Goal: Task Accomplishment & Management: Use online tool/utility

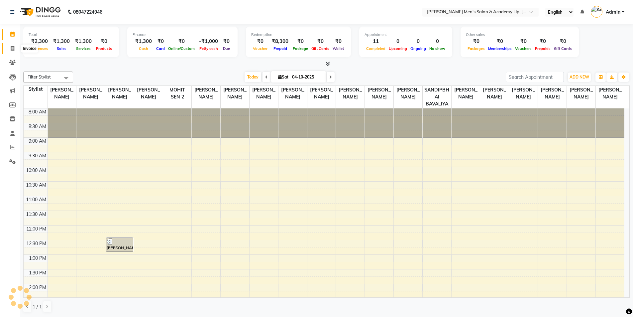
click at [14, 48] on icon at bounding box center [13, 48] width 4 height 5
select select "service"
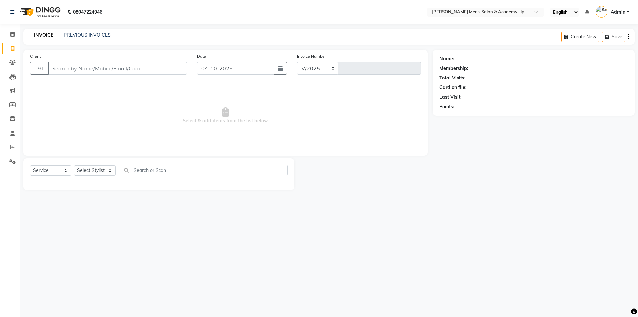
select select "8248"
type input "6900"
select select "membership"
click at [515, 13] on input "text" at bounding box center [479, 12] width 96 height 7
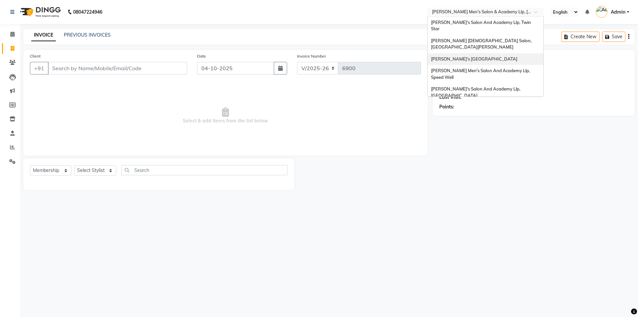
scroll to position [22, 0]
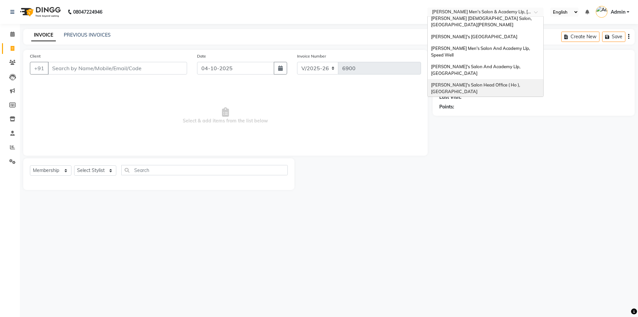
click at [507, 82] on span "[PERSON_NAME]'s Salon Head Office ( Ho ), [GEOGRAPHIC_DATA]" at bounding box center [476, 88] width 90 height 12
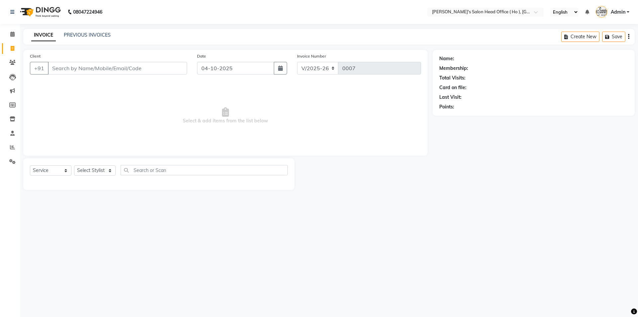
select select "6981"
select select "service"
click at [103, 39] on div "INVOICE PREVIOUS INVOICES" at bounding box center [70, 36] width 95 height 8
click at [102, 36] on link "PREVIOUS INVOICES" at bounding box center [87, 35] width 47 height 6
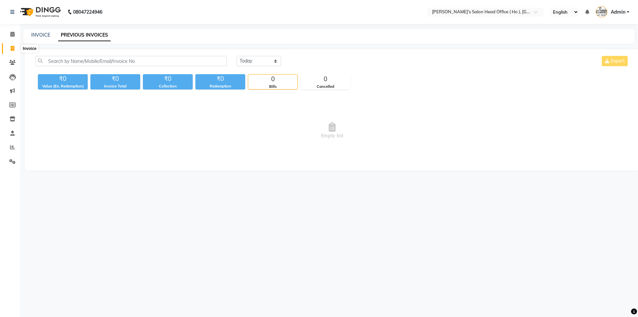
click at [11, 48] on icon at bounding box center [13, 48] width 4 height 5
select select "service"
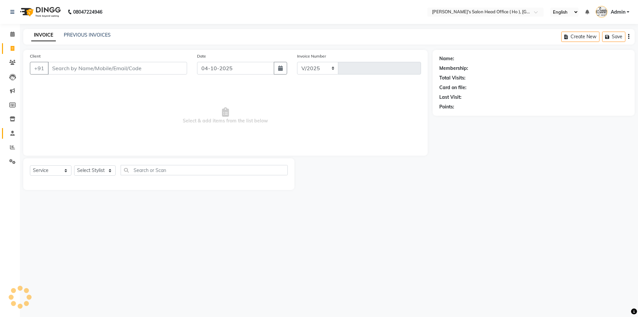
select select "6981"
type input "0007"
click at [13, 119] on icon at bounding box center [13, 118] width 6 height 5
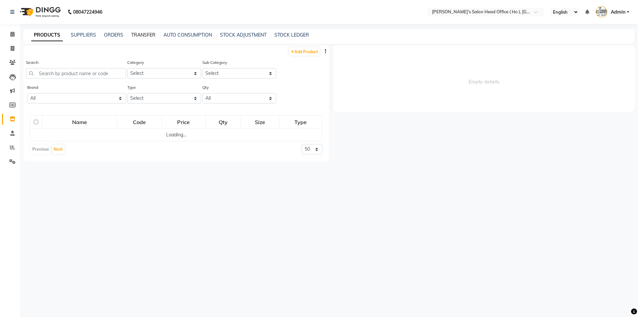
select select
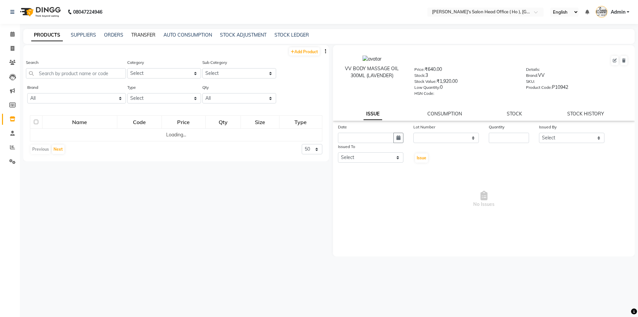
click at [146, 36] on link "TRANSFER" at bounding box center [143, 35] width 24 height 6
select select "sender"
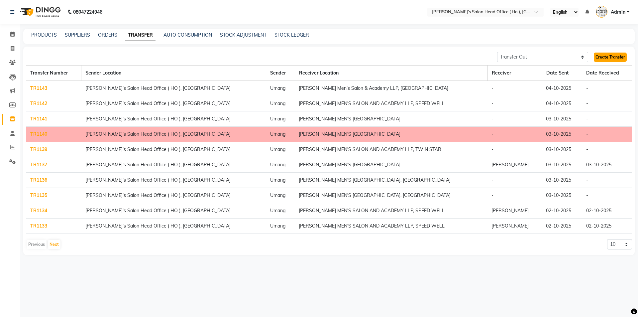
click at [608, 57] on link "Create Transfer" at bounding box center [610, 56] width 33 height 9
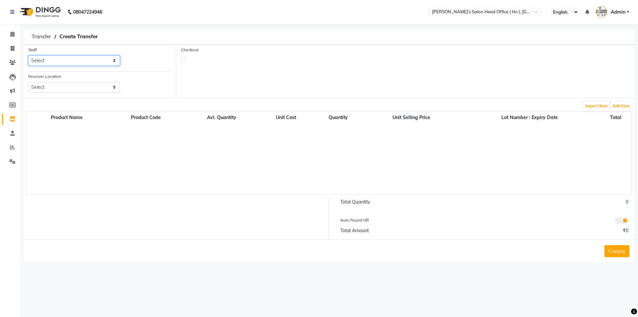
click at [83, 60] on select "Select [PERSON_NAME] [PERSON_NAME] SUNNY [PERSON_NAME]" at bounding box center [74, 60] width 92 height 10
select select "58746"
click at [28, 55] on select "Select [PERSON_NAME] [PERSON_NAME] SUNNY [PERSON_NAME]" at bounding box center [74, 60] width 92 height 10
click at [69, 83] on select "Select [PERSON_NAME] Men's Salon And Academy Llp, Twin Star [PERSON_NAME] [DEMO…" at bounding box center [74, 87] width 92 height 10
select select "2703"
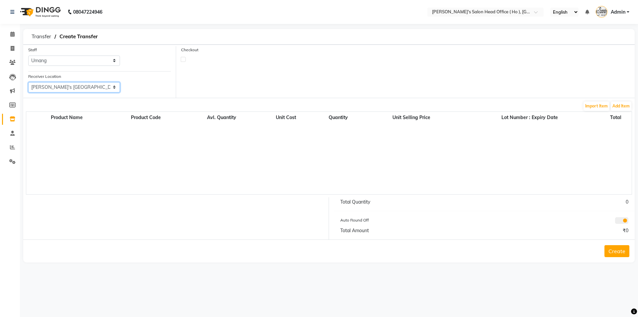
click at [28, 82] on select "Select [PERSON_NAME] Men's Salon And Academy Llp, Twin Star [PERSON_NAME] [DEMO…" at bounding box center [74, 87] width 92 height 10
click at [623, 109] on button "Add Item" at bounding box center [621, 105] width 21 height 9
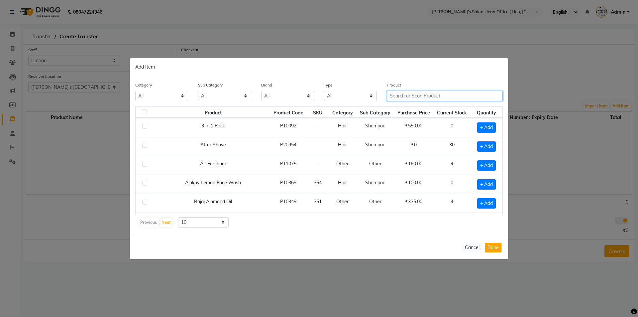
click at [412, 96] on input "text" at bounding box center [445, 96] width 116 height 10
type input "O"
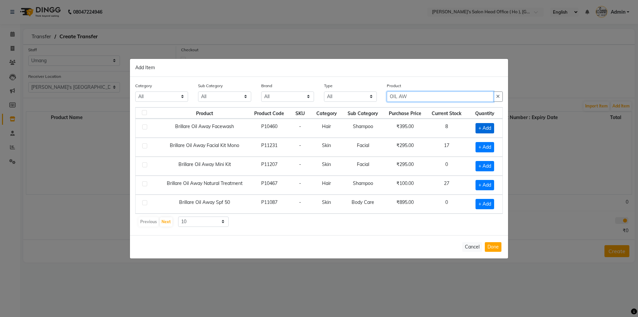
type input "OIL AW"
click at [481, 130] on span "+ Add" at bounding box center [484, 128] width 19 height 10
checkbox input "true"
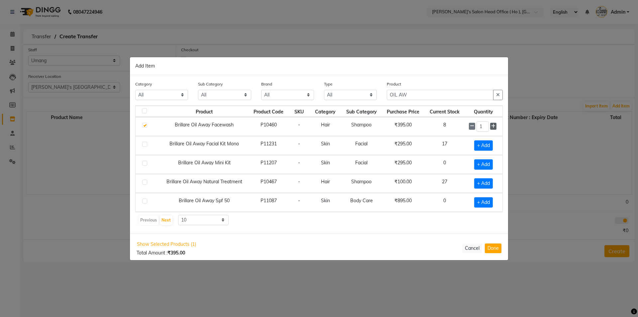
click at [493, 127] on icon at bounding box center [493, 126] width 4 height 5
type input "2"
drag, startPoint x: 420, startPoint y: 92, endPoint x: 299, endPoint y: 92, distance: 121.3
click at [299, 92] on div "Category All Hair Skin Waxing Disposable Threading Hands and Feet Beauty Planet…" at bounding box center [318, 92] width 377 height 25
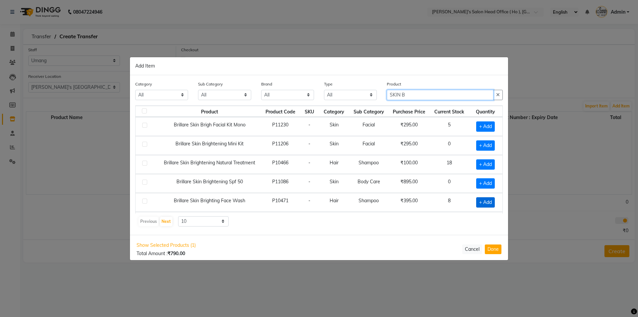
type input "SKIN B"
click at [479, 202] on span "+ Add" at bounding box center [485, 202] width 19 height 10
checkbox input "true"
click at [492, 203] on icon at bounding box center [494, 201] width 4 height 5
type input "2"
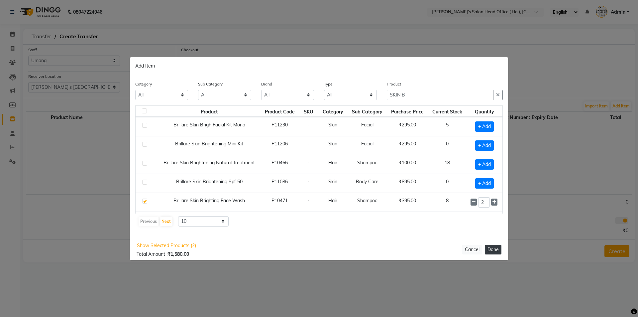
click at [496, 248] on button "Done" at bounding box center [493, 249] width 17 height 10
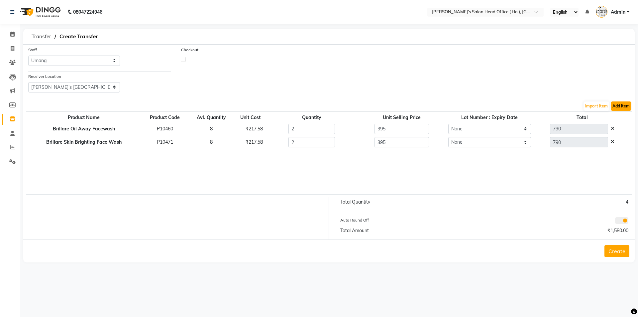
click at [624, 106] on button "Add Item" at bounding box center [621, 105] width 21 height 9
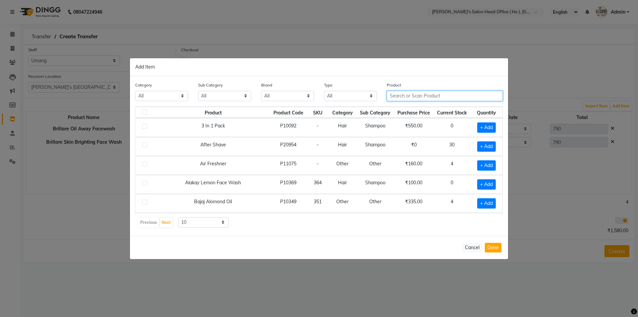
click at [444, 94] on input "text" at bounding box center [445, 96] width 116 height 10
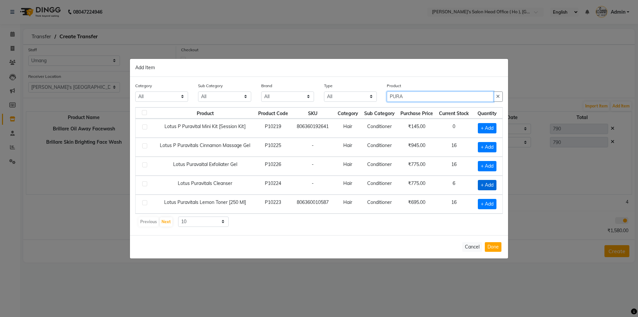
type input "PURA"
click at [487, 186] on span "+ Add" at bounding box center [487, 185] width 19 height 10
checkbox input "true"
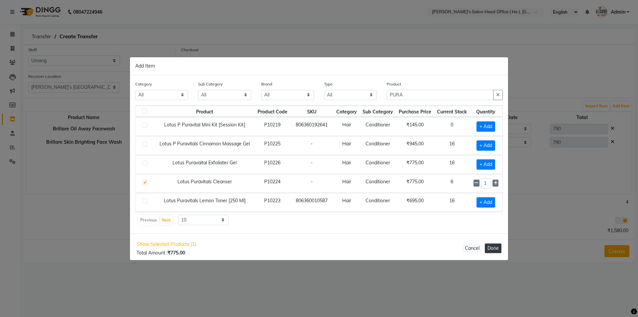
click at [495, 249] on button "Done" at bounding box center [493, 248] width 17 height 10
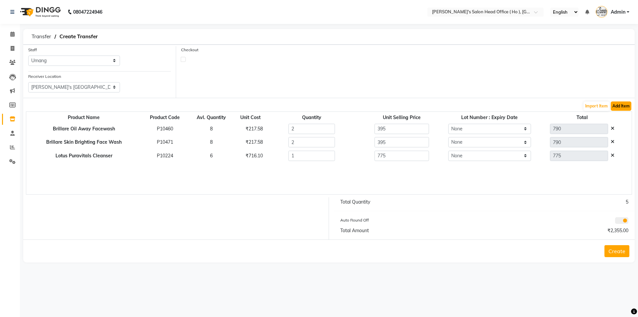
click at [623, 107] on button "Add Item" at bounding box center [621, 105] width 21 height 9
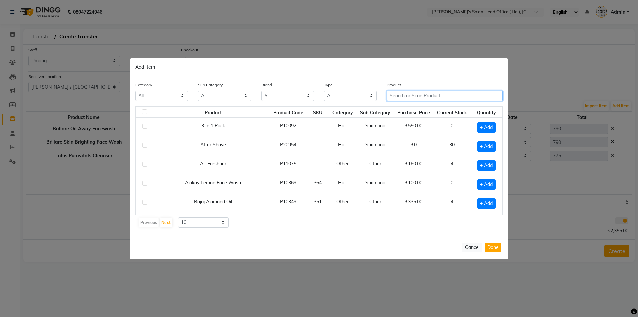
click at [413, 100] on input "text" at bounding box center [445, 96] width 116 height 10
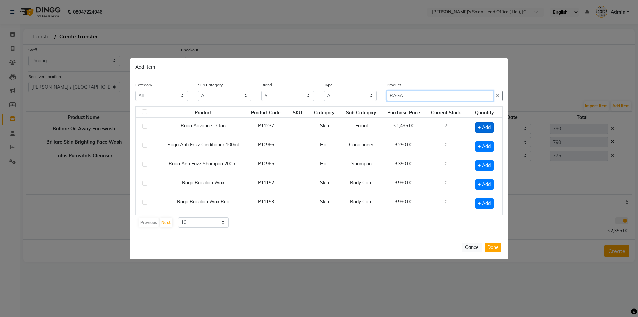
type input "RAGA"
click at [477, 128] on span "+ Add" at bounding box center [484, 127] width 19 height 10
checkbox input "true"
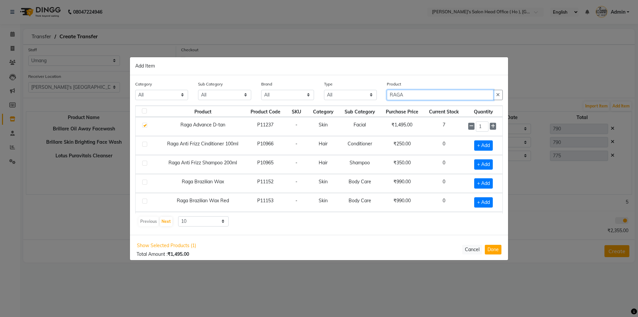
drag, startPoint x: 414, startPoint y: 95, endPoint x: 356, endPoint y: 94, distance: 57.8
click at [356, 94] on div "Category All Hair Skin Waxing Disposable Threading Hands and Feet Beauty Planet…" at bounding box center [318, 92] width 377 height 25
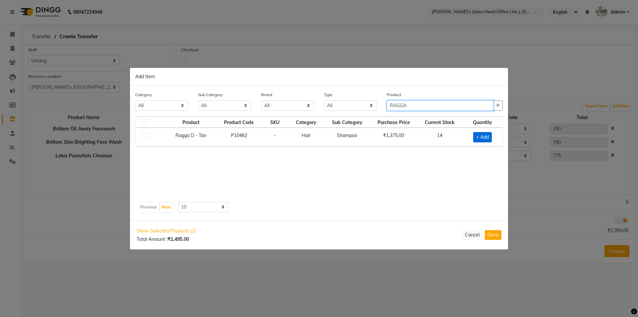
type input "RAGGA"
click at [479, 138] on span "+ Add" at bounding box center [482, 137] width 19 height 10
checkbox input "true"
click at [491, 236] on button "Done" at bounding box center [493, 235] width 17 height 10
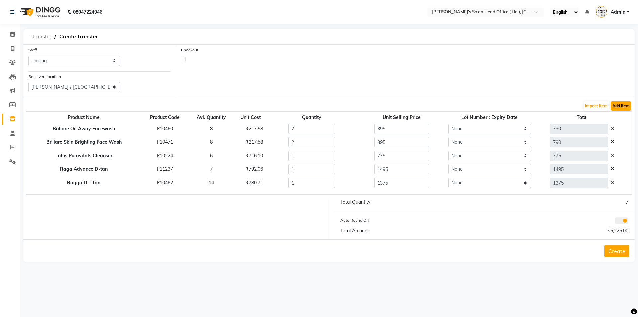
click at [627, 109] on button "Add Item" at bounding box center [621, 105] width 21 height 9
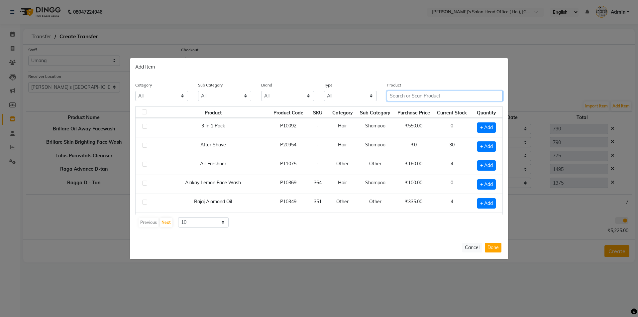
click at [447, 96] on input "text" at bounding box center [445, 96] width 116 height 10
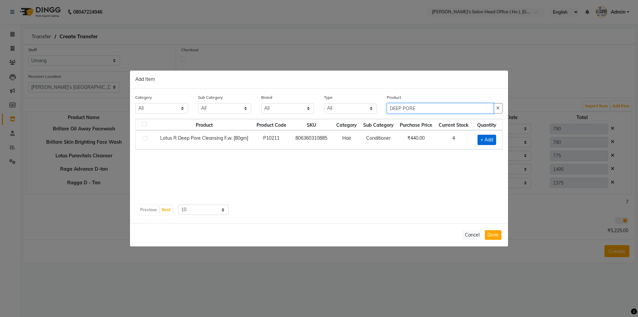
type input "DEEP PORE"
click at [485, 141] on span "+ Add" at bounding box center [486, 140] width 19 height 10
checkbox input "true"
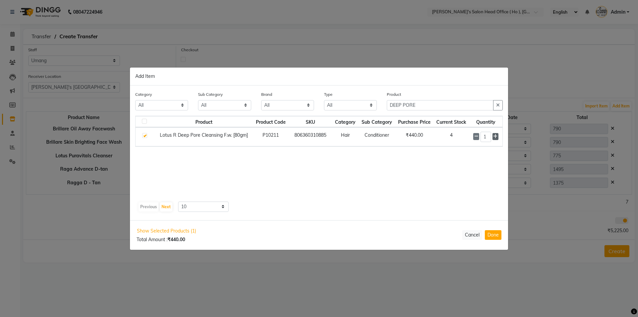
click at [494, 137] on icon at bounding box center [495, 136] width 4 height 5
type input "2"
click at [492, 234] on button "Done" at bounding box center [493, 235] width 17 height 10
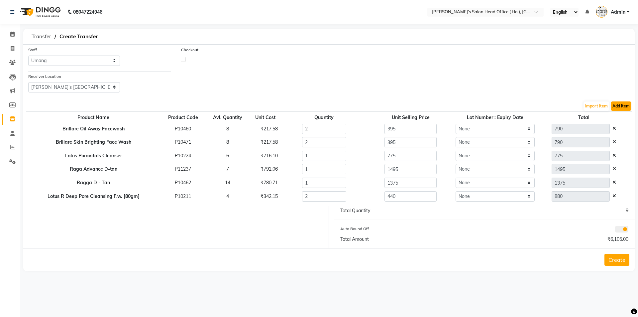
click at [623, 106] on button "Add Item" at bounding box center [621, 105] width 21 height 9
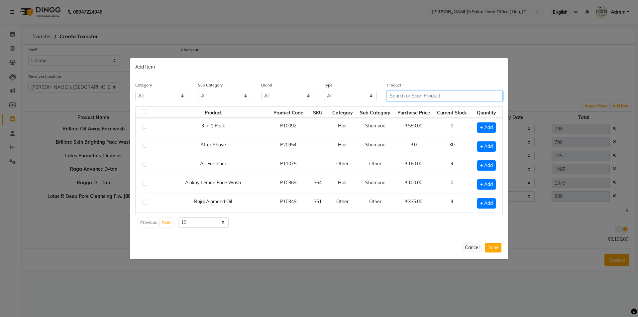
click at [463, 100] on input "text" at bounding box center [445, 96] width 116 height 10
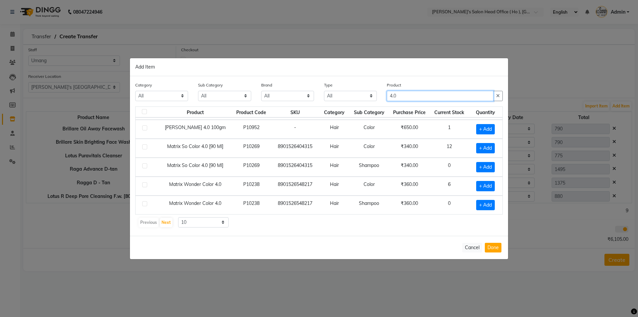
scroll to position [33, 0]
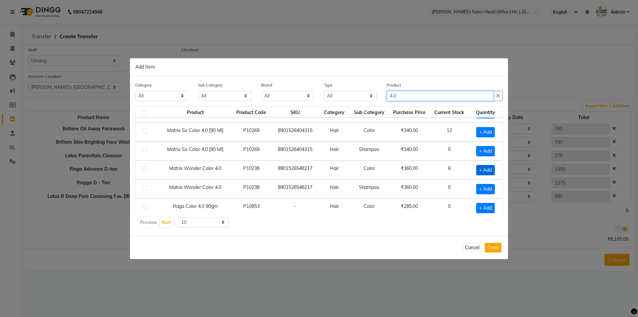
type input "4.0"
click at [485, 169] on span "+ Add" at bounding box center [485, 170] width 19 height 10
checkbox input "true"
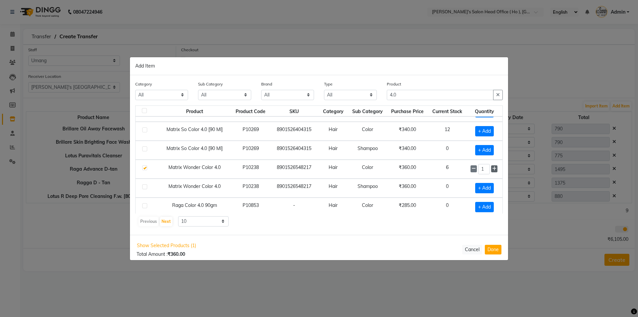
click at [492, 169] on icon at bounding box center [494, 168] width 4 height 5
type input "4"
click at [493, 250] on button "Done" at bounding box center [493, 249] width 17 height 10
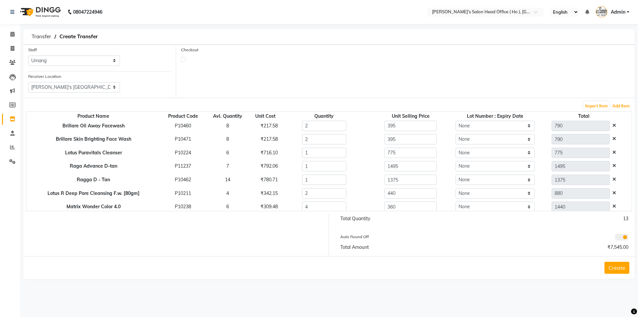
scroll to position [6, 0]
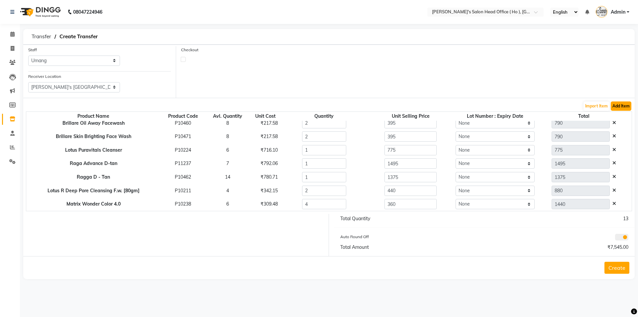
click at [628, 108] on button "Add Item" at bounding box center [621, 105] width 21 height 9
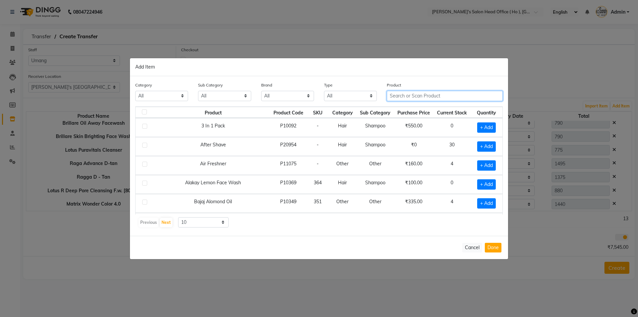
click at [433, 97] on input "text" at bounding box center [445, 96] width 116 height 10
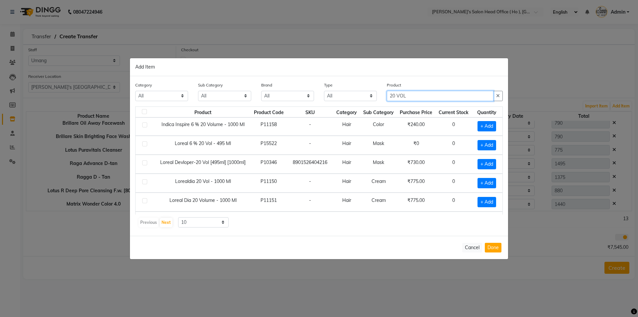
scroll to position [93, 0]
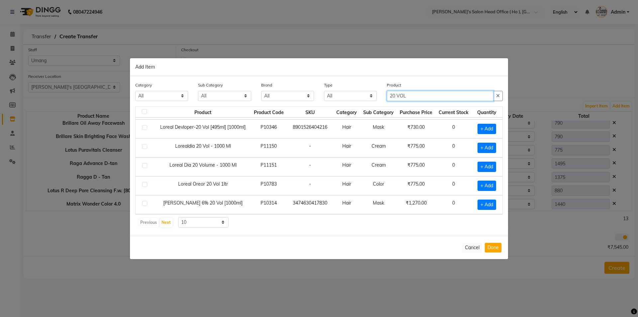
type input "20 VOL"
click at [193, 225] on select "10 50 100" at bounding box center [203, 222] width 50 height 10
select select "100"
click at [178, 217] on select "10 50 100" at bounding box center [203, 222] width 50 height 10
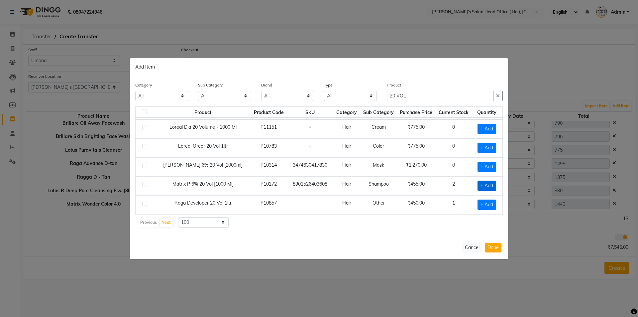
click at [481, 189] on span "+ Add" at bounding box center [486, 185] width 19 height 10
checkbox input "true"
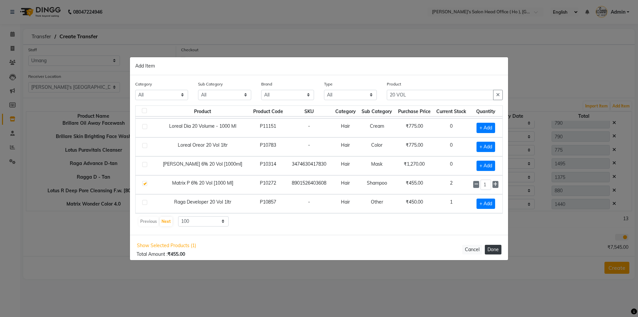
click at [498, 248] on button "Done" at bounding box center [493, 249] width 17 height 10
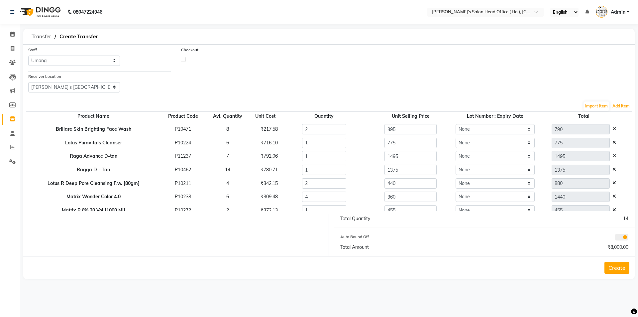
scroll to position [19, 0]
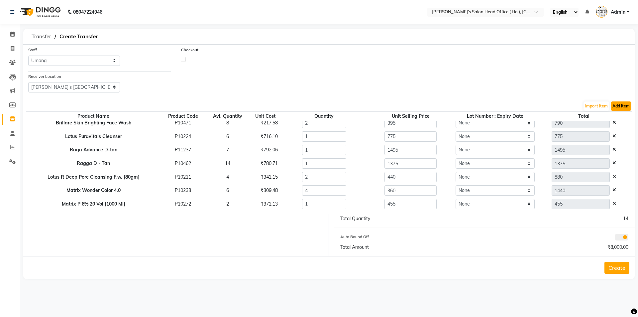
click at [619, 108] on button "Add Item" at bounding box center [621, 105] width 21 height 9
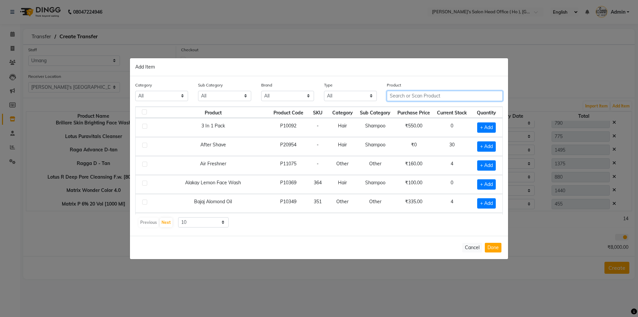
click at [415, 98] on input "text" at bounding box center [445, 96] width 116 height 10
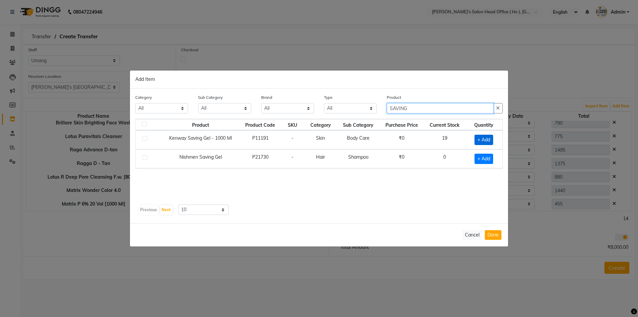
type input "SAVING"
click at [478, 140] on span "+ Add" at bounding box center [483, 140] width 19 height 10
checkbox input "true"
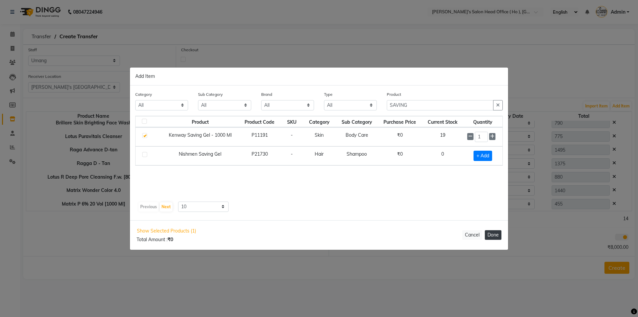
click at [496, 235] on button "Done" at bounding box center [493, 235] width 17 height 10
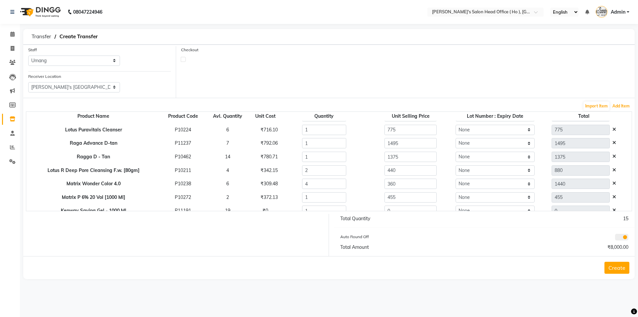
scroll to position [33, 0]
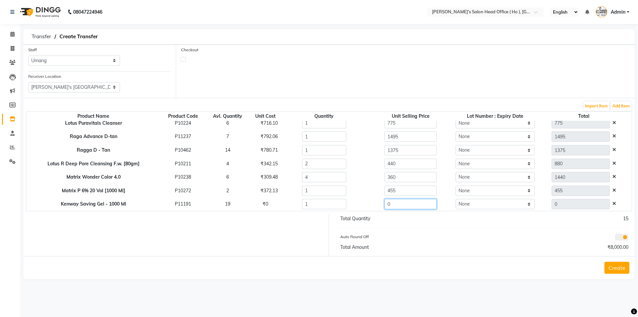
drag, startPoint x: 401, startPoint y: 200, endPoint x: 326, endPoint y: 202, distance: 74.8
click at [326, 202] on tr "Kenway Saving Gel - 1000 Ml P11191 19 ₹0 1 0 None 0" at bounding box center [328, 204] width 605 height 14
type input "650"
click at [356, 208] on div "1" at bounding box center [323, 204] width 93 height 10
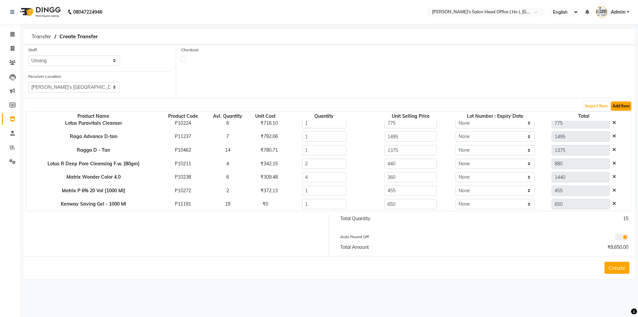
click at [619, 108] on button "Add Item" at bounding box center [621, 105] width 21 height 9
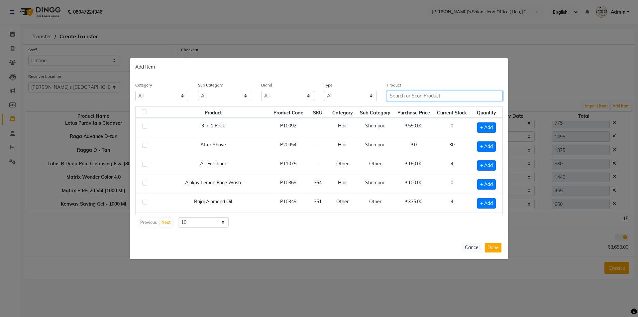
click at [433, 94] on input "text" at bounding box center [445, 96] width 116 height 10
click at [439, 100] on input "text" at bounding box center [445, 96] width 116 height 10
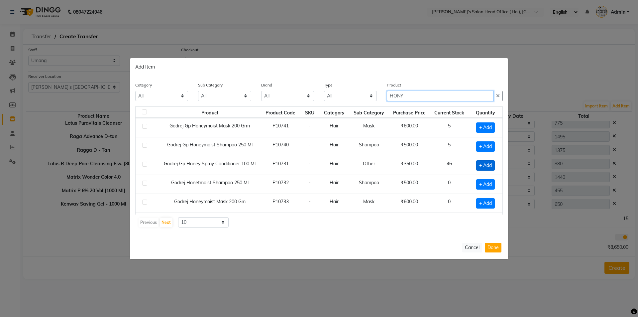
type input "HONY"
click at [476, 167] on span "+ Add" at bounding box center [485, 165] width 19 height 10
checkbox input "true"
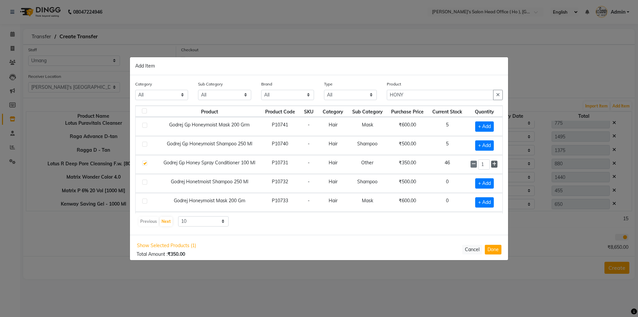
click at [492, 164] on icon at bounding box center [494, 163] width 4 height 5
type input "3"
click at [494, 251] on button "Done" at bounding box center [493, 249] width 17 height 10
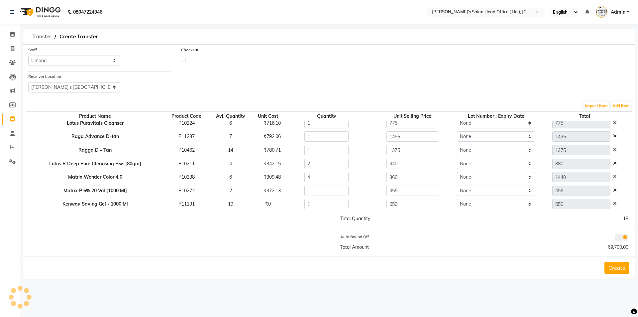
scroll to position [46, 0]
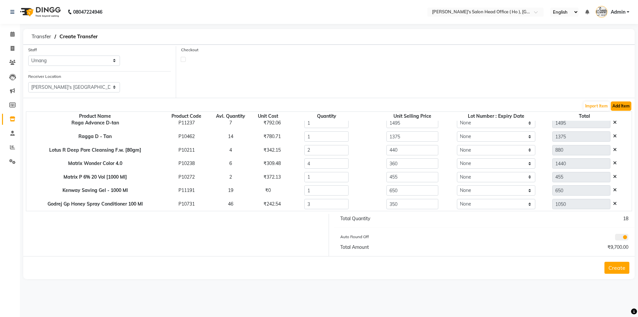
click at [618, 104] on button "Add Item" at bounding box center [621, 105] width 21 height 9
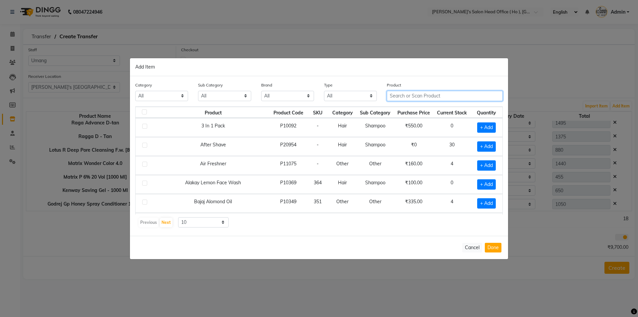
click at [399, 99] on input "text" at bounding box center [445, 96] width 116 height 10
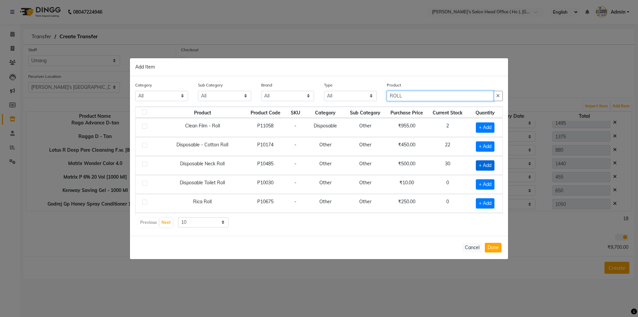
type input "ROLL"
click at [476, 165] on span "+ Add" at bounding box center [485, 165] width 19 height 10
checkbox input "true"
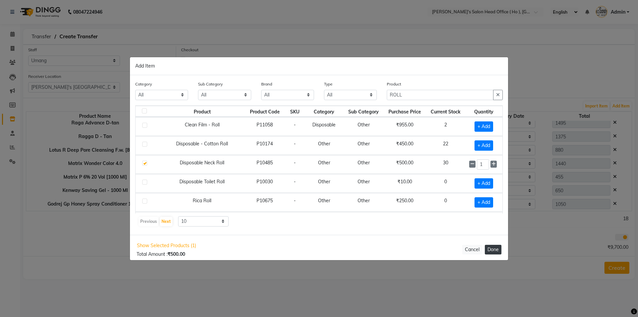
click at [494, 252] on button "Done" at bounding box center [493, 249] width 17 height 10
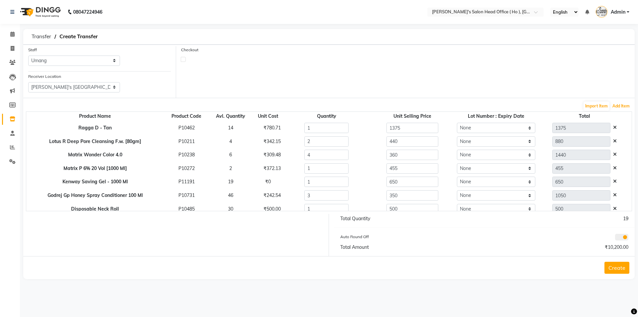
scroll to position [59, 0]
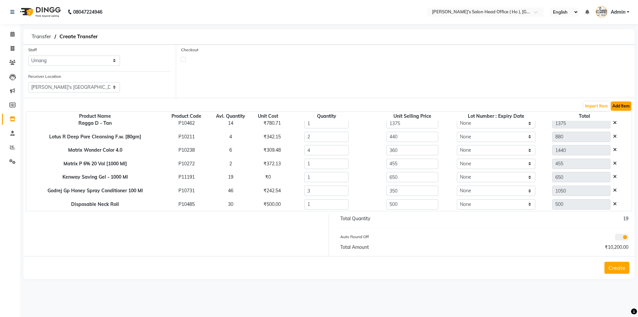
click at [624, 107] on button "Add Item" at bounding box center [621, 105] width 21 height 9
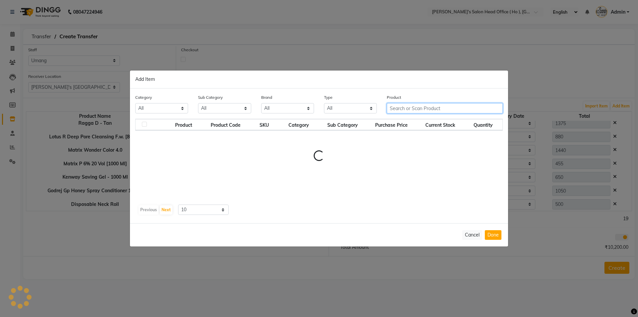
click at [417, 107] on input "text" at bounding box center [445, 108] width 116 height 10
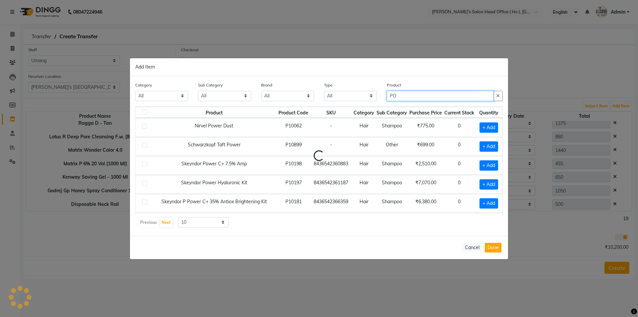
type input "P"
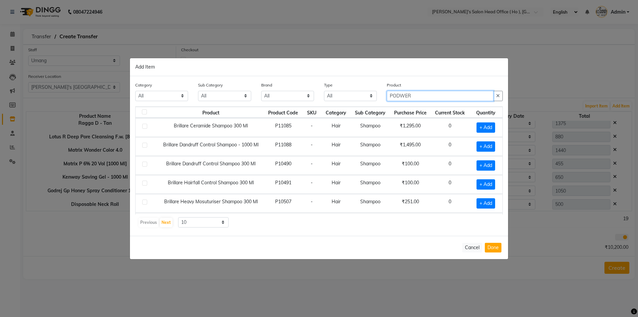
drag, startPoint x: 413, startPoint y: 95, endPoint x: 326, endPoint y: 95, distance: 86.7
click at [327, 95] on div "Category All Hair Skin Waxing Disposable Threading Hands and Feet Beauty Planet…" at bounding box center [318, 93] width 377 height 25
drag, startPoint x: 419, startPoint y: 93, endPoint x: 344, endPoint y: 93, distance: 75.1
click at [344, 93] on div "Category All Hair Skin Waxing Disposable Threading Hands and Feet Beauty Planet…" at bounding box center [318, 93] width 377 height 25
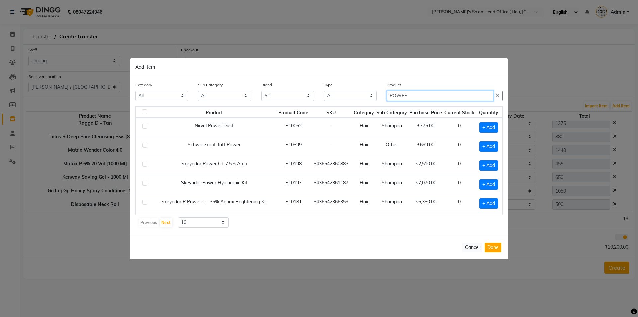
drag, startPoint x: 422, startPoint y: 95, endPoint x: 356, endPoint y: 95, distance: 66.1
click at [356, 95] on div "Category All Hair Skin Waxing Disposable Threading Hands and Feet Beauty Planet…" at bounding box center [318, 93] width 377 height 25
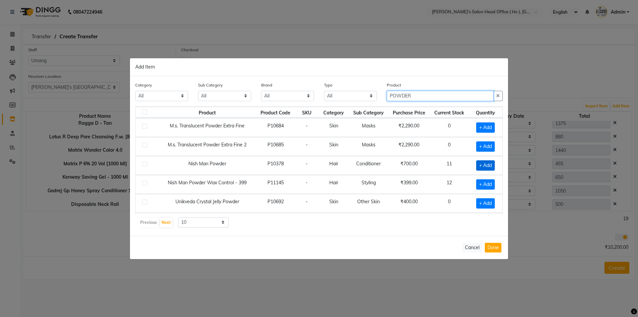
type input "POWDER"
click at [482, 162] on span "+ Add" at bounding box center [485, 165] width 19 height 10
checkbox input "true"
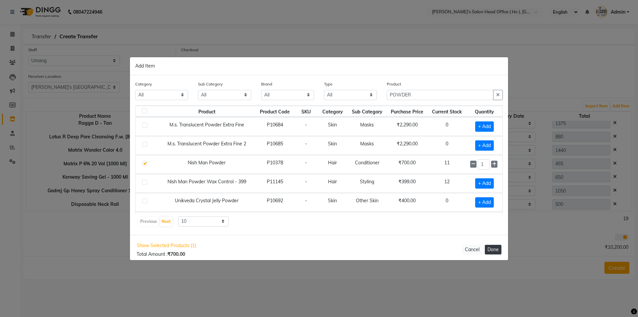
click at [490, 252] on button "Done" at bounding box center [493, 249] width 17 height 10
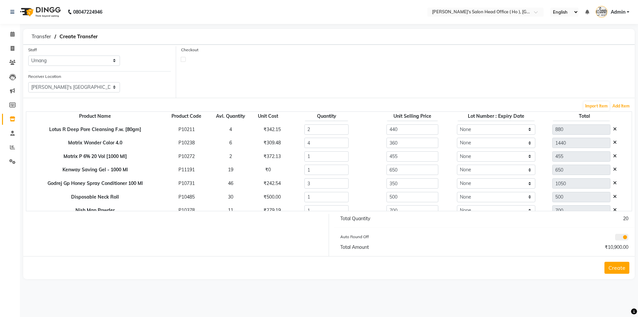
scroll to position [73, 0]
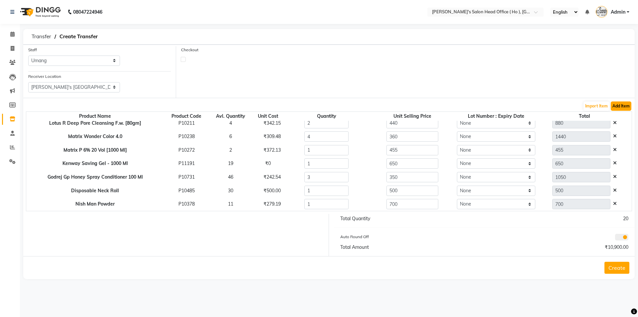
click at [629, 103] on button "Add Item" at bounding box center [621, 105] width 21 height 9
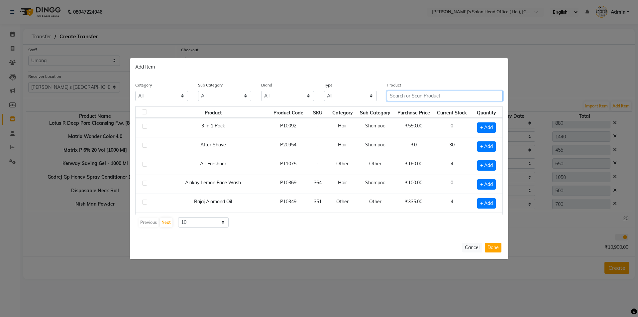
click at [424, 96] on input "text" at bounding box center [445, 96] width 116 height 10
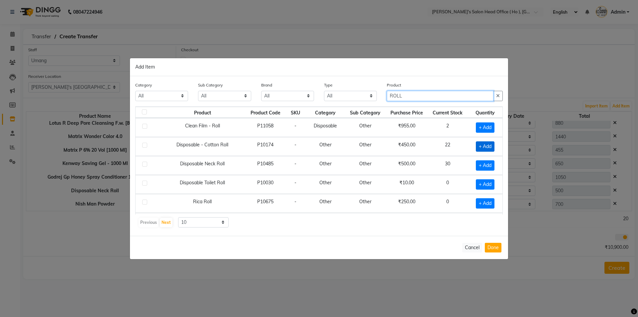
type input "ROLL"
click at [484, 145] on span "+ Add" at bounding box center [485, 146] width 19 height 10
checkbox input "true"
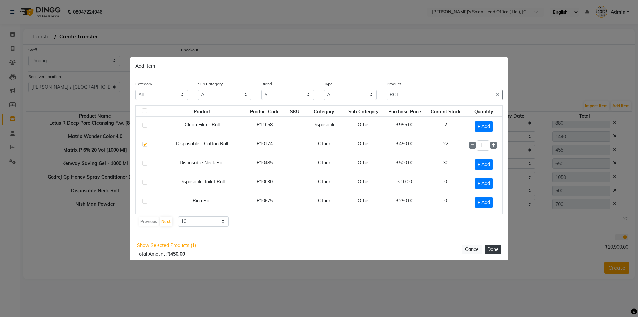
click at [494, 249] on button "Done" at bounding box center [493, 249] width 17 height 10
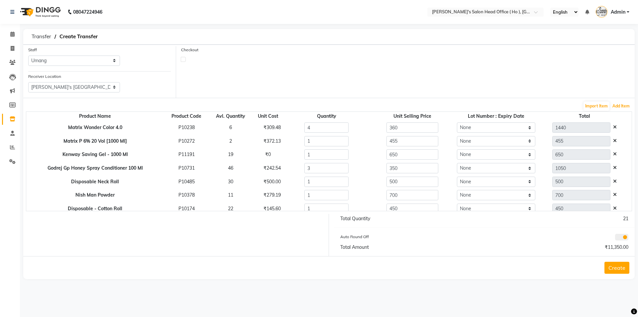
scroll to position [87, 0]
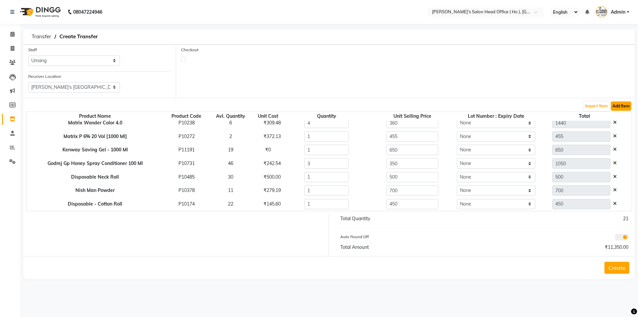
click at [618, 103] on button "Add Item" at bounding box center [621, 105] width 21 height 9
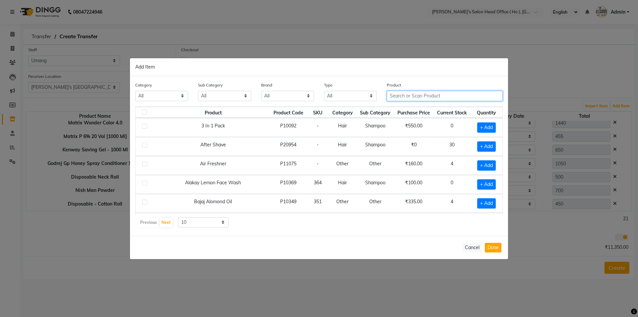
click at [432, 96] on input "text" at bounding box center [445, 96] width 116 height 10
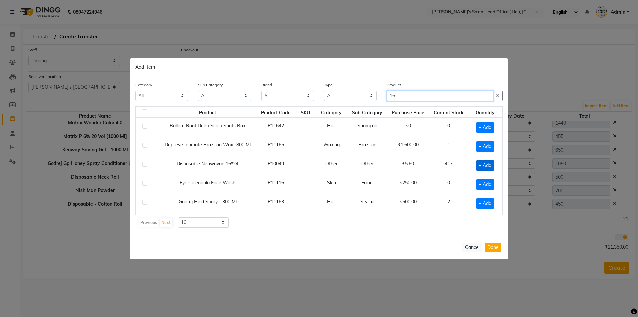
type input "16"
click at [476, 162] on span "+ Add" at bounding box center [485, 165] width 19 height 10
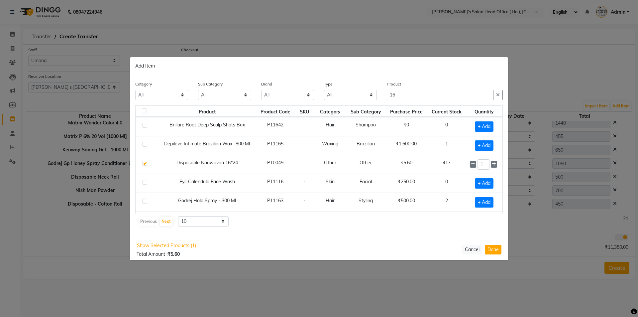
checkbox input "true"
click at [492, 163] on icon at bounding box center [494, 163] width 4 height 5
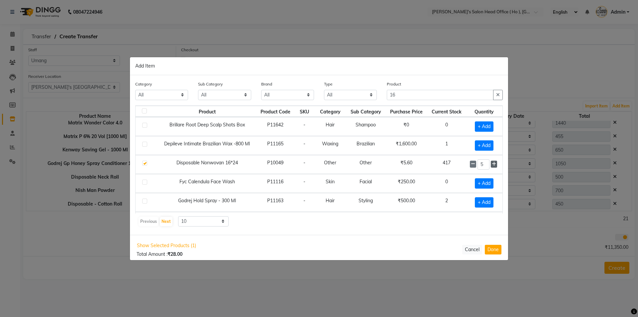
click at [492, 163] on icon at bounding box center [494, 163] width 4 height 5
type input "6"
click at [488, 248] on button "Done" at bounding box center [493, 249] width 17 height 10
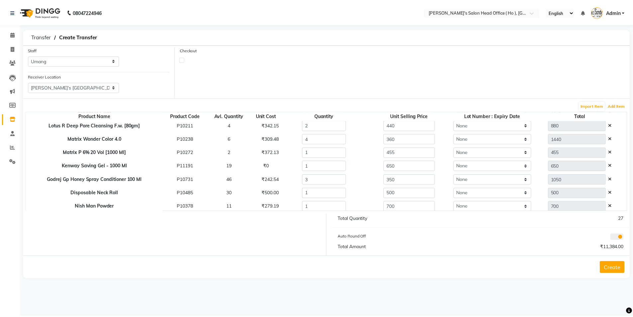
scroll to position [100, 0]
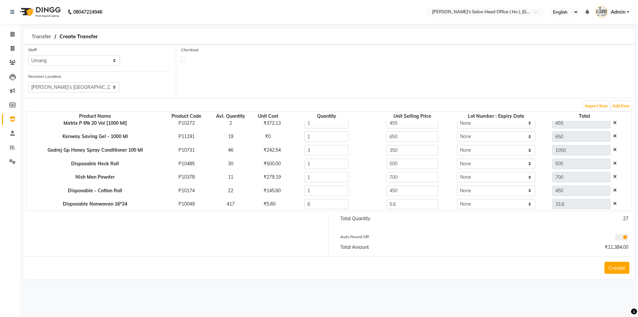
click at [622, 264] on button "Create" at bounding box center [616, 267] width 25 height 12
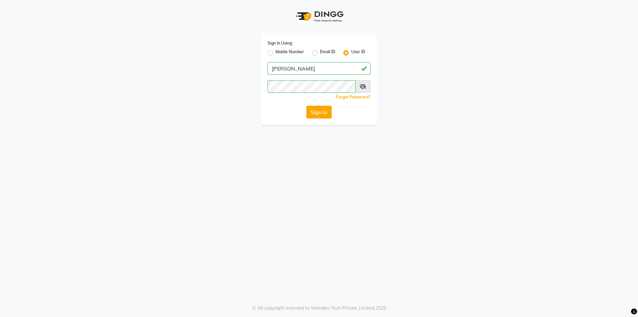
click at [314, 108] on button "Sign In" at bounding box center [318, 112] width 25 height 13
